Goal: Information Seeking & Learning: Learn about a topic

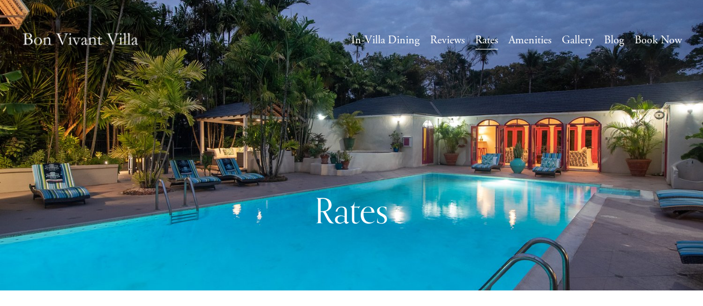
click at [531, 157] on div "Rates" at bounding box center [351, 186] width 703 height 116
click at [571, 41] on link "Gallery" at bounding box center [578, 41] width 32 height 20
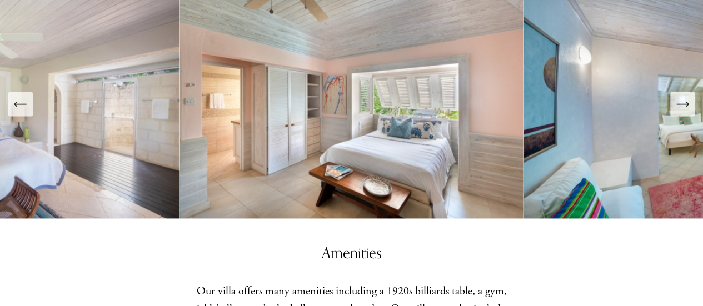
scroll to position [1187, 0]
click at [690, 94] on button "Next Slide" at bounding box center [682, 104] width 24 height 24
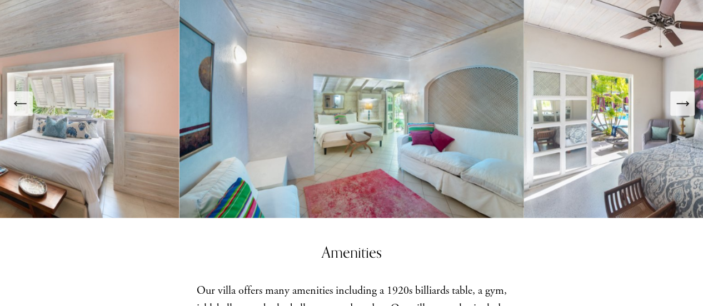
click at [687, 102] on icon "Next Slide" at bounding box center [687, 104] width 2 height 4
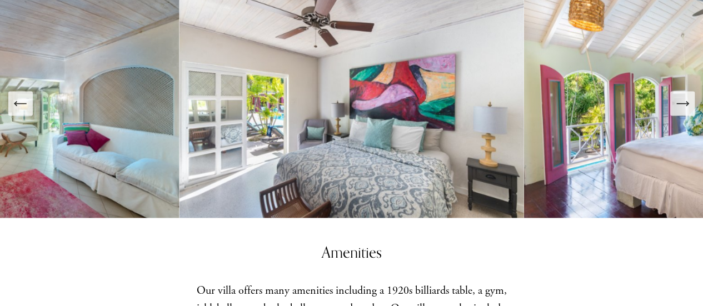
click at [687, 102] on icon "Next Slide" at bounding box center [687, 104] width 2 height 4
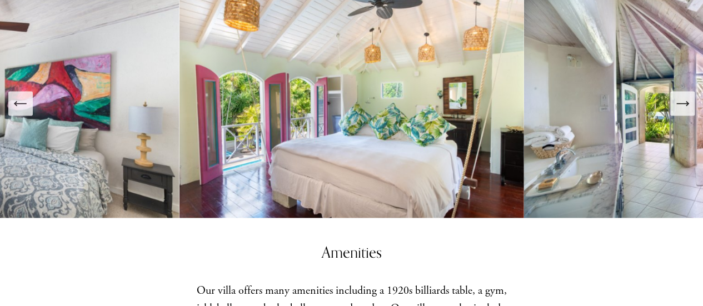
click at [687, 102] on icon "Next Slide" at bounding box center [687, 104] width 2 height 4
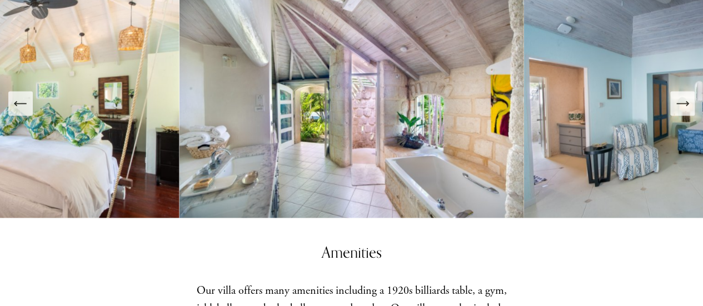
click at [687, 102] on icon "Next Slide" at bounding box center [687, 104] width 2 height 4
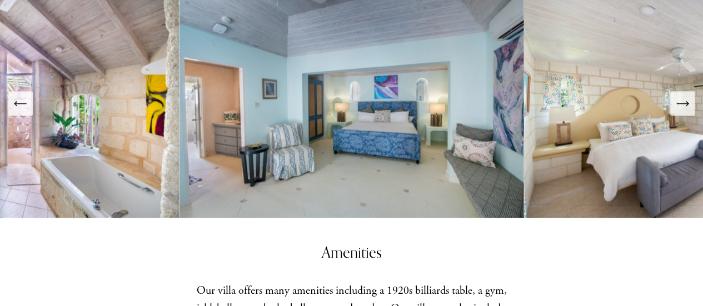
click at [687, 102] on icon "Next Slide" at bounding box center [687, 104] width 2 height 4
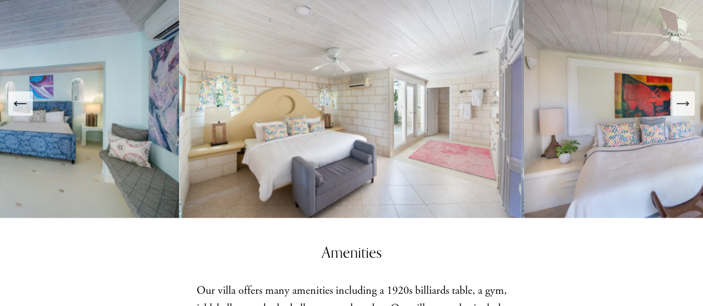
click at [687, 102] on icon "Next Slide" at bounding box center [687, 104] width 2 height 4
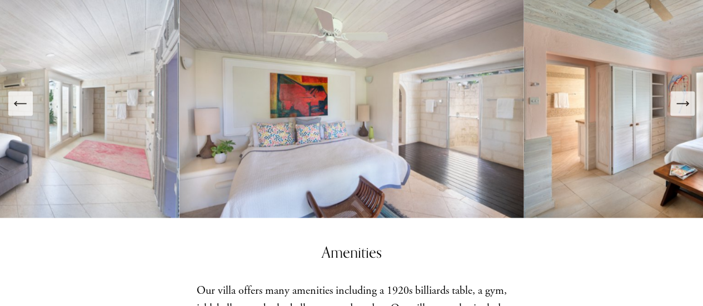
click at [687, 102] on icon "Next Slide" at bounding box center [687, 104] width 2 height 4
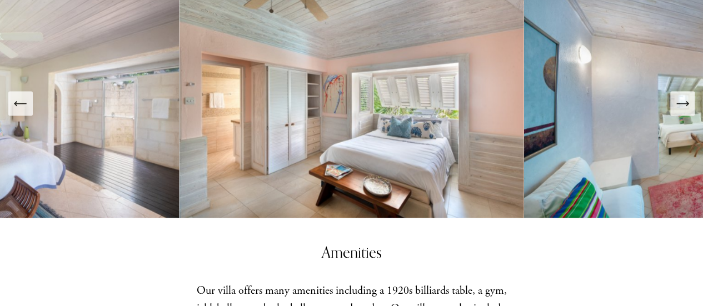
click at [687, 102] on icon "Next Slide" at bounding box center [687, 104] width 2 height 4
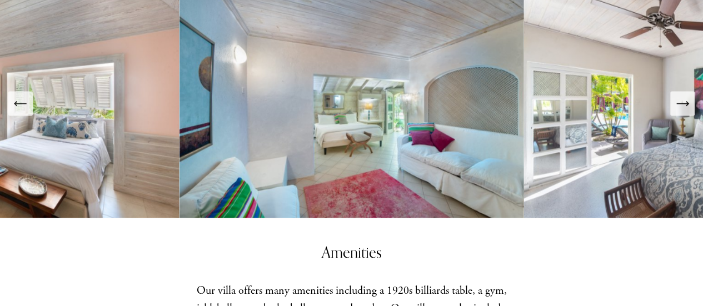
click at [687, 102] on icon "Next Slide" at bounding box center [687, 104] width 2 height 4
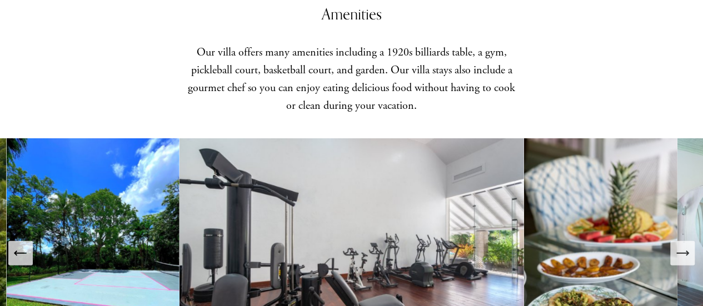
scroll to position [1542, 0]
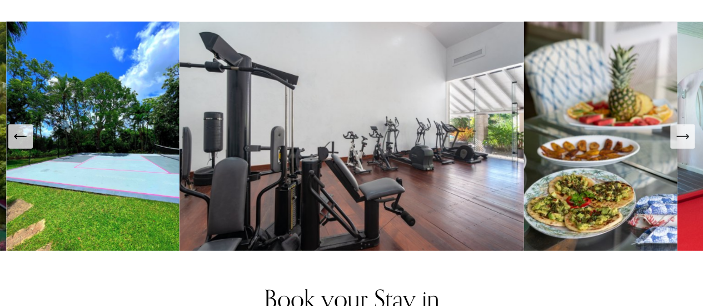
click at [684, 137] on icon "Next Slide" at bounding box center [682, 137] width 12 height 0
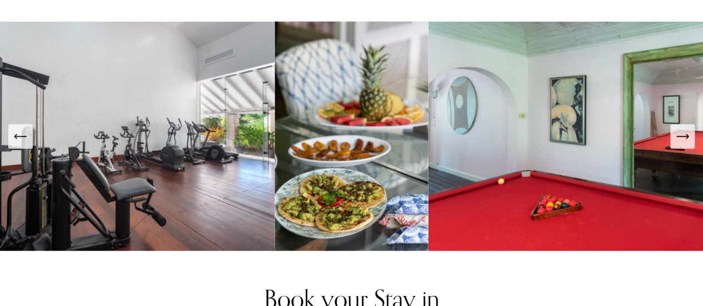
click at [684, 137] on icon "Next Slide" at bounding box center [682, 137] width 12 height 0
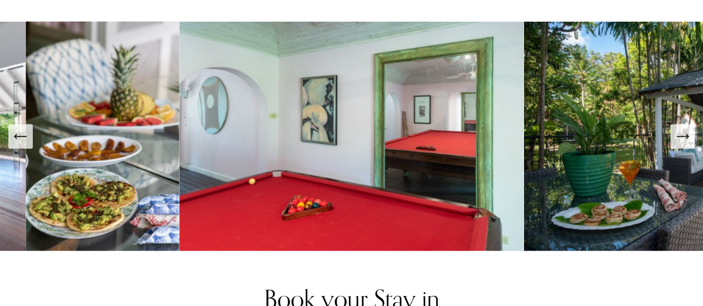
click at [684, 137] on icon "Next Slide" at bounding box center [682, 137] width 12 height 0
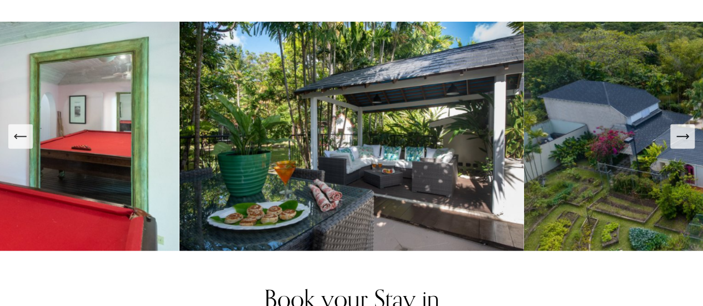
click at [684, 137] on icon "Next Slide" at bounding box center [682, 137] width 12 height 0
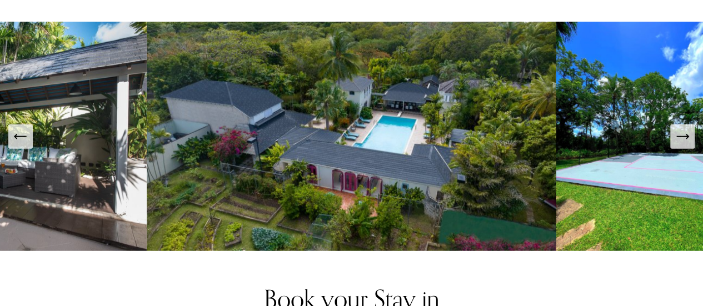
click at [684, 137] on icon "Next Slide" at bounding box center [682, 137] width 12 height 0
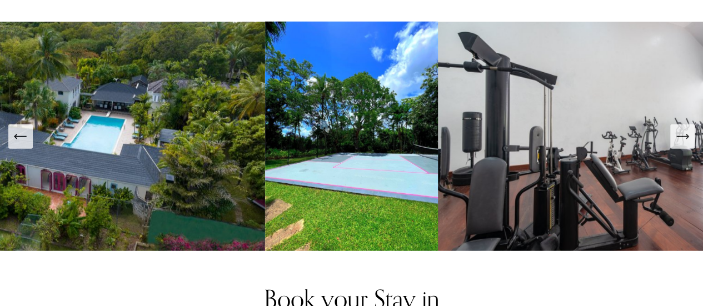
click at [684, 137] on icon "Next Slide" at bounding box center [682, 137] width 12 height 0
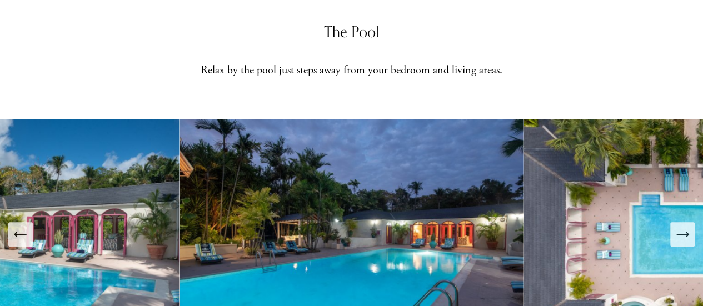
scroll to position [0, 0]
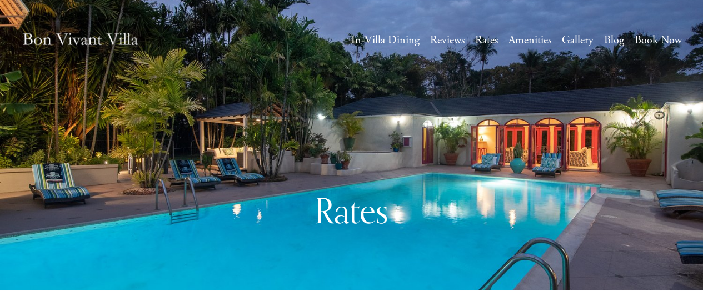
drag, startPoint x: 0, startPoint y: 0, endPoint x: 522, endPoint y: 128, distance: 537.7
click at [522, 128] on div "Rates" at bounding box center [351, 186] width 703 height 208
click at [520, 33] on link "Amenities" at bounding box center [529, 41] width 43 height 20
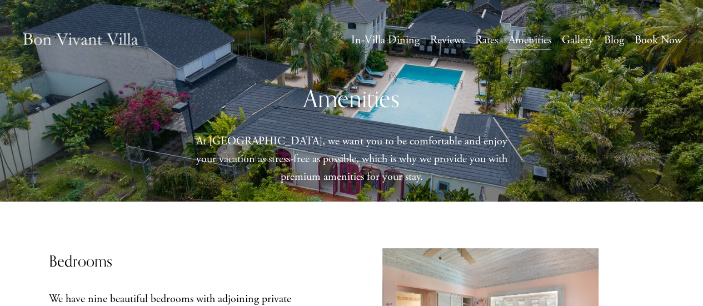
click at [573, 39] on link "Gallery" at bounding box center [578, 41] width 32 height 20
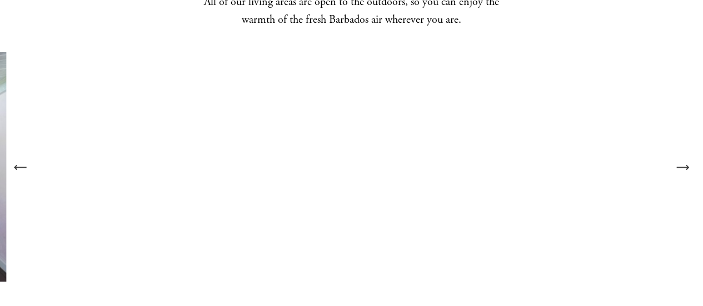
scroll to position [772, 0]
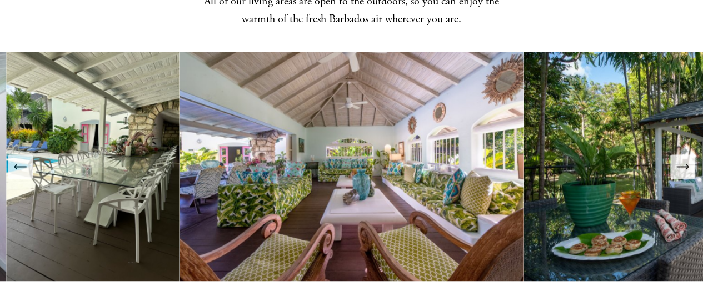
click at [685, 159] on icon "Next Slide" at bounding box center [682, 167] width 16 height 16
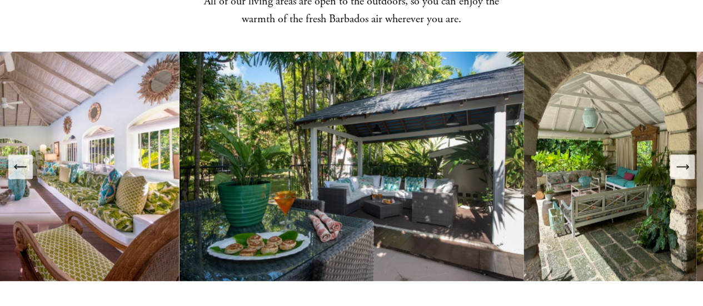
click at [685, 159] on icon "Next Slide" at bounding box center [682, 167] width 16 height 16
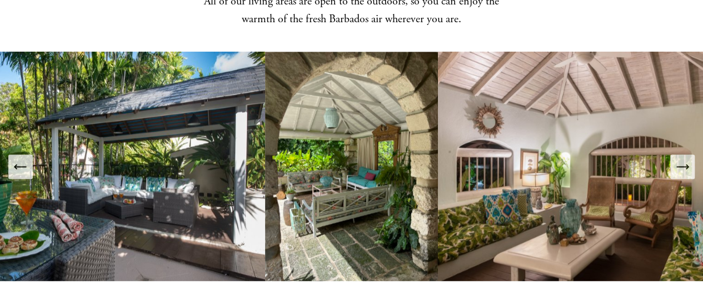
click at [685, 159] on icon "Next Slide" at bounding box center [682, 167] width 16 height 16
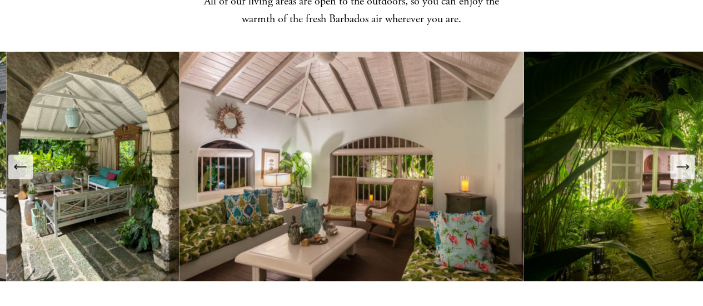
click at [685, 159] on icon "Next Slide" at bounding box center [682, 167] width 16 height 16
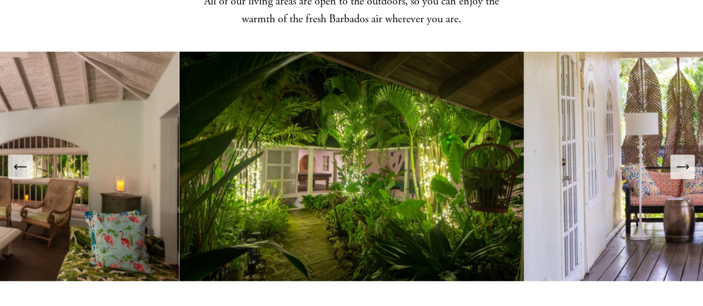
click at [683, 159] on icon "Next Slide" at bounding box center [682, 167] width 16 height 16
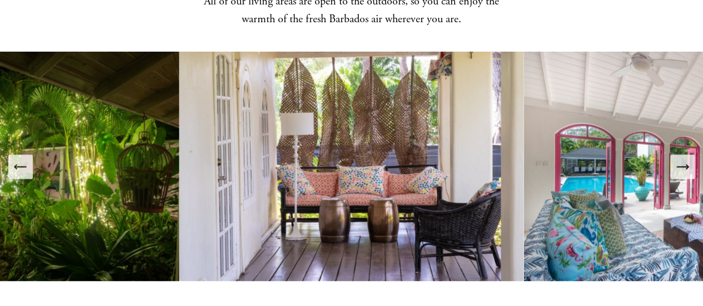
click at [683, 159] on icon "Next Slide" at bounding box center [682, 167] width 16 height 16
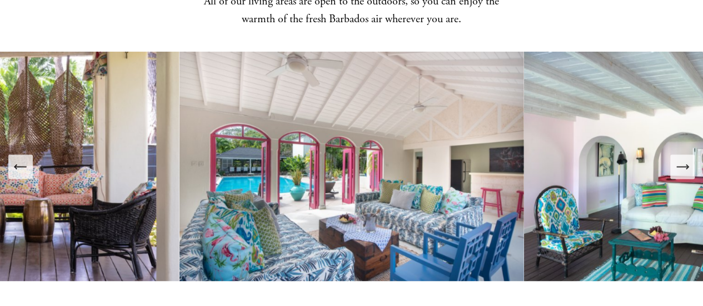
click at [683, 159] on icon "Next Slide" at bounding box center [682, 167] width 16 height 16
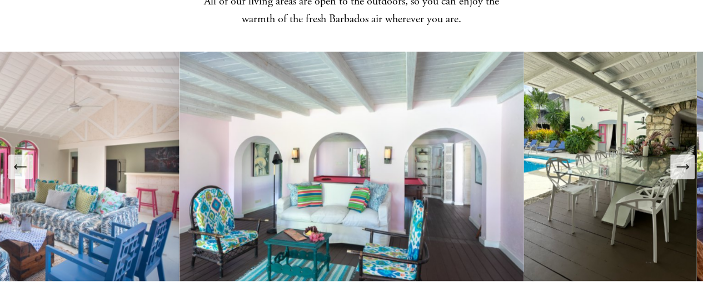
click at [683, 159] on icon "Next Slide" at bounding box center [682, 167] width 16 height 16
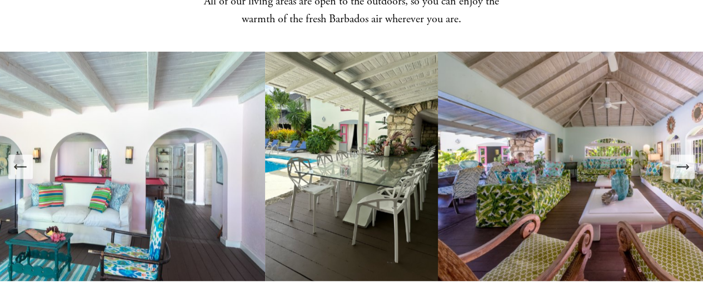
click at [683, 159] on icon "Next Slide" at bounding box center [682, 167] width 16 height 16
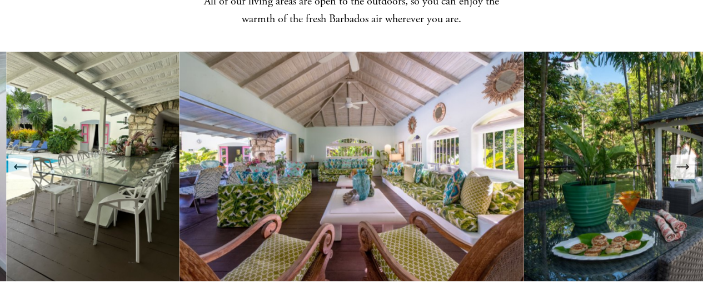
click at [683, 159] on icon "Next Slide" at bounding box center [682, 167] width 16 height 16
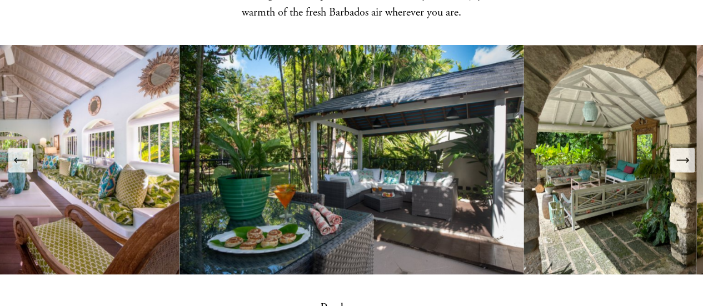
scroll to position [779, 0]
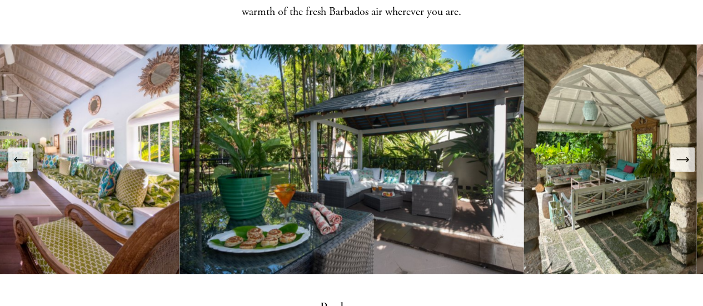
click at [683, 154] on button "Next Slide" at bounding box center [682, 159] width 24 height 24
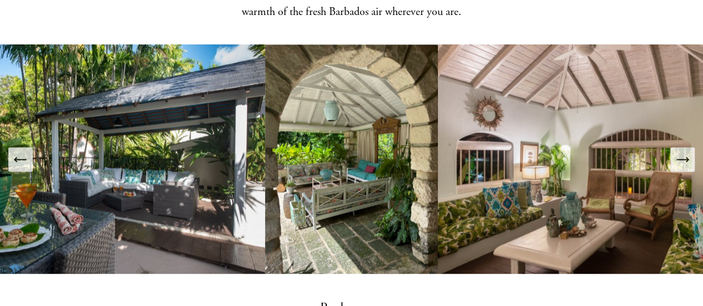
click at [683, 154] on button "Next Slide" at bounding box center [682, 159] width 24 height 24
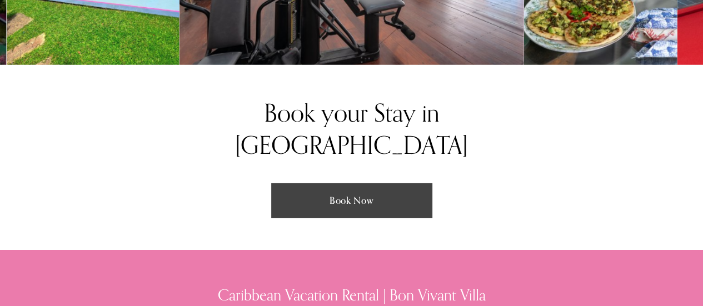
scroll to position [1885, 0]
